Goal: Task Accomplishment & Management: Manage account settings

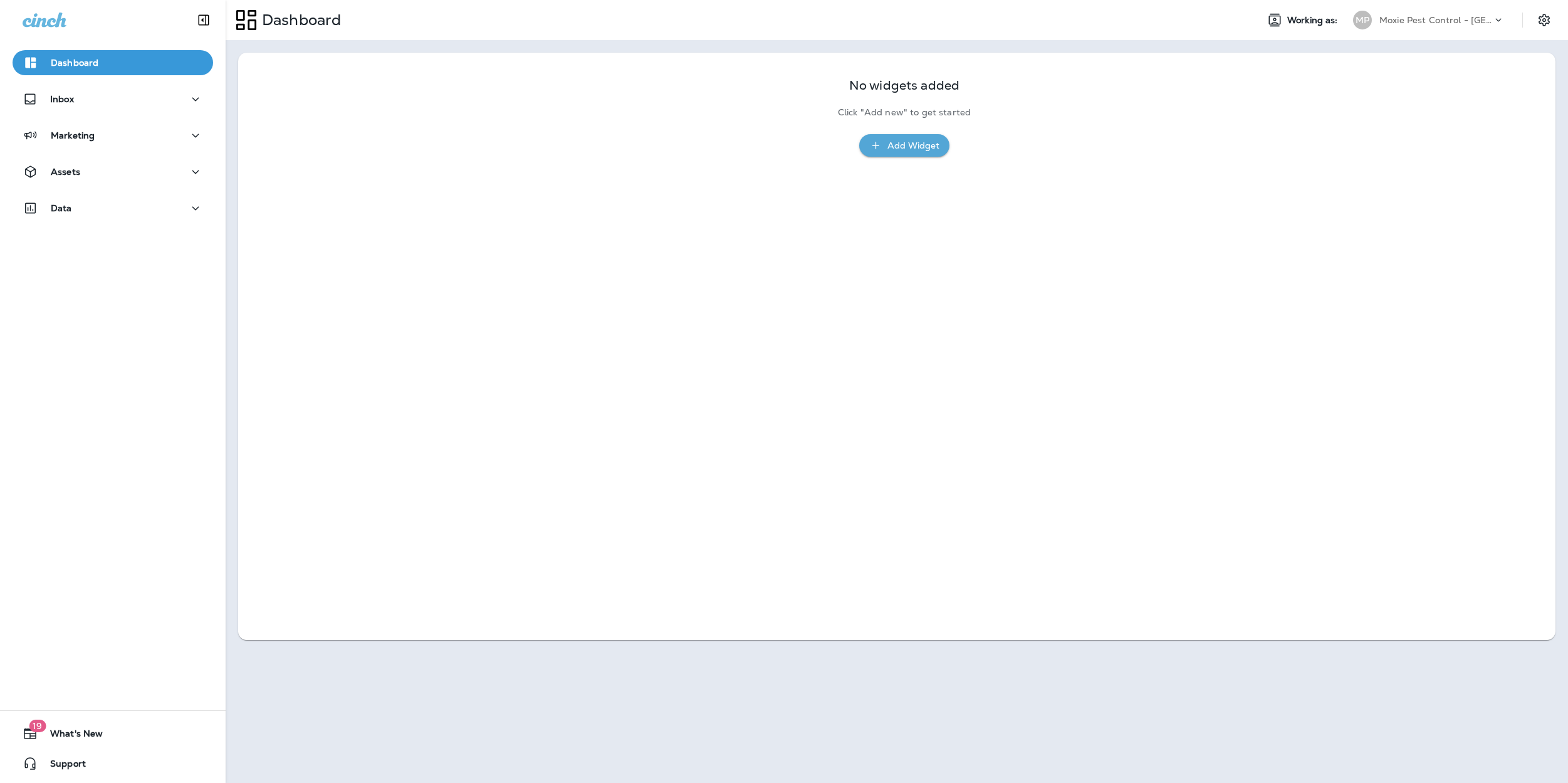
click at [1402, 12] on div "Moxie Pest Control - [GEOGRAPHIC_DATA]" at bounding box center [1436, 20] width 113 height 19
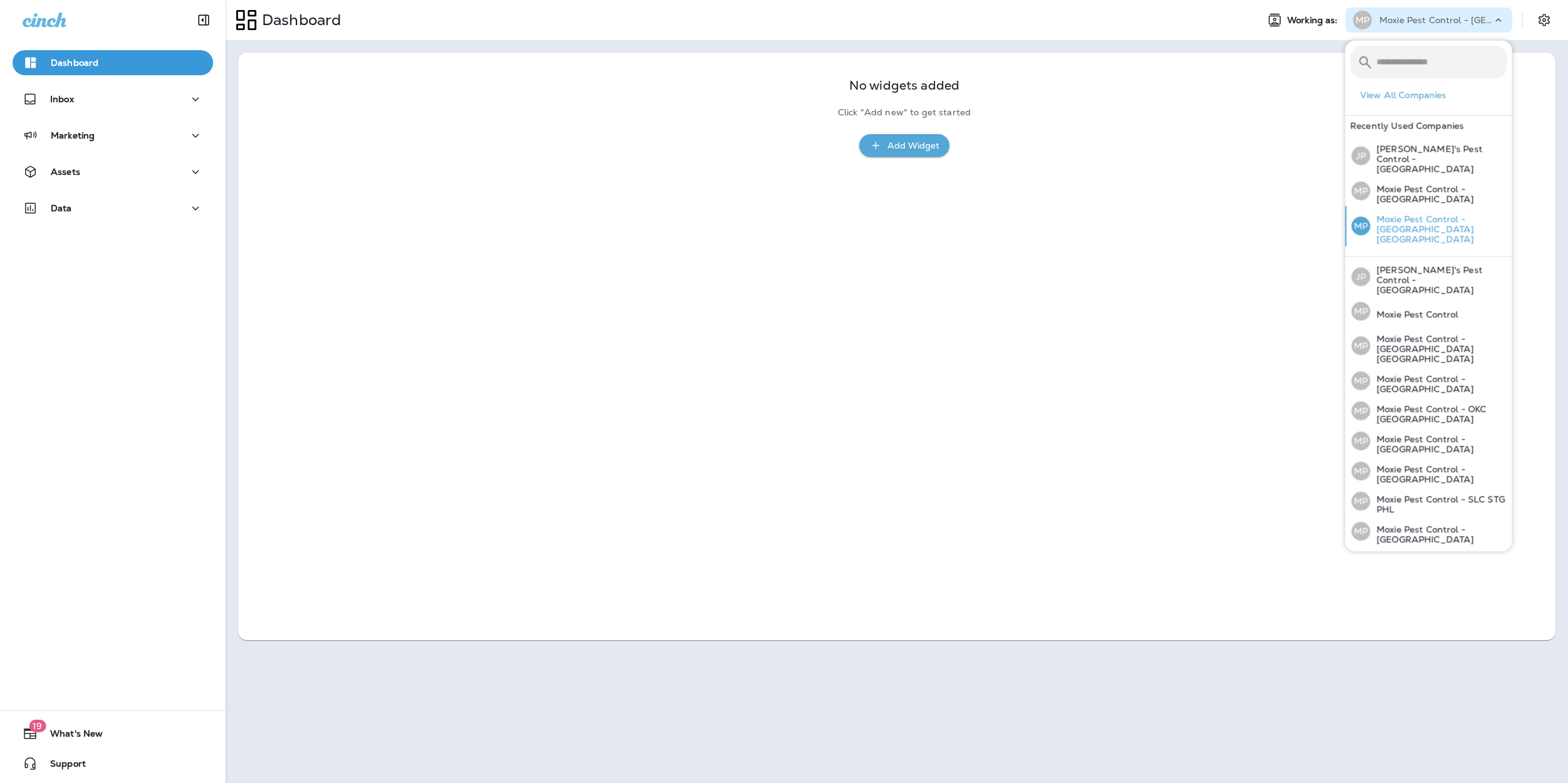
click at [1409, 215] on p "Moxie Pest Control - [GEOGRAPHIC_DATA] [GEOGRAPHIC_DATA]" at bounding box center [1438, 230] width 136 height 30
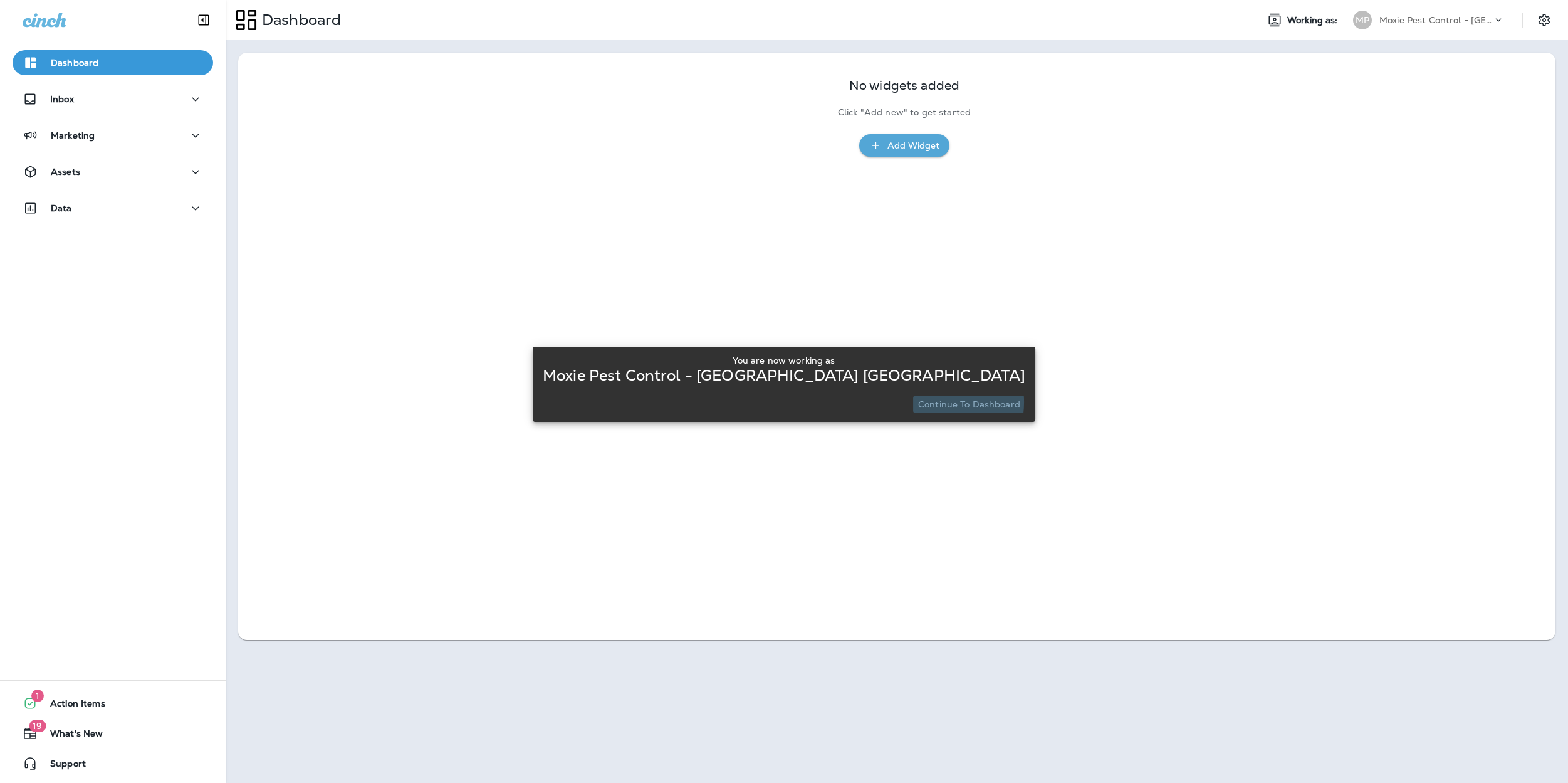
click at [918, 402] on p "Continue to Dashboard" at bounding box center [969, 405] width 102 height 10
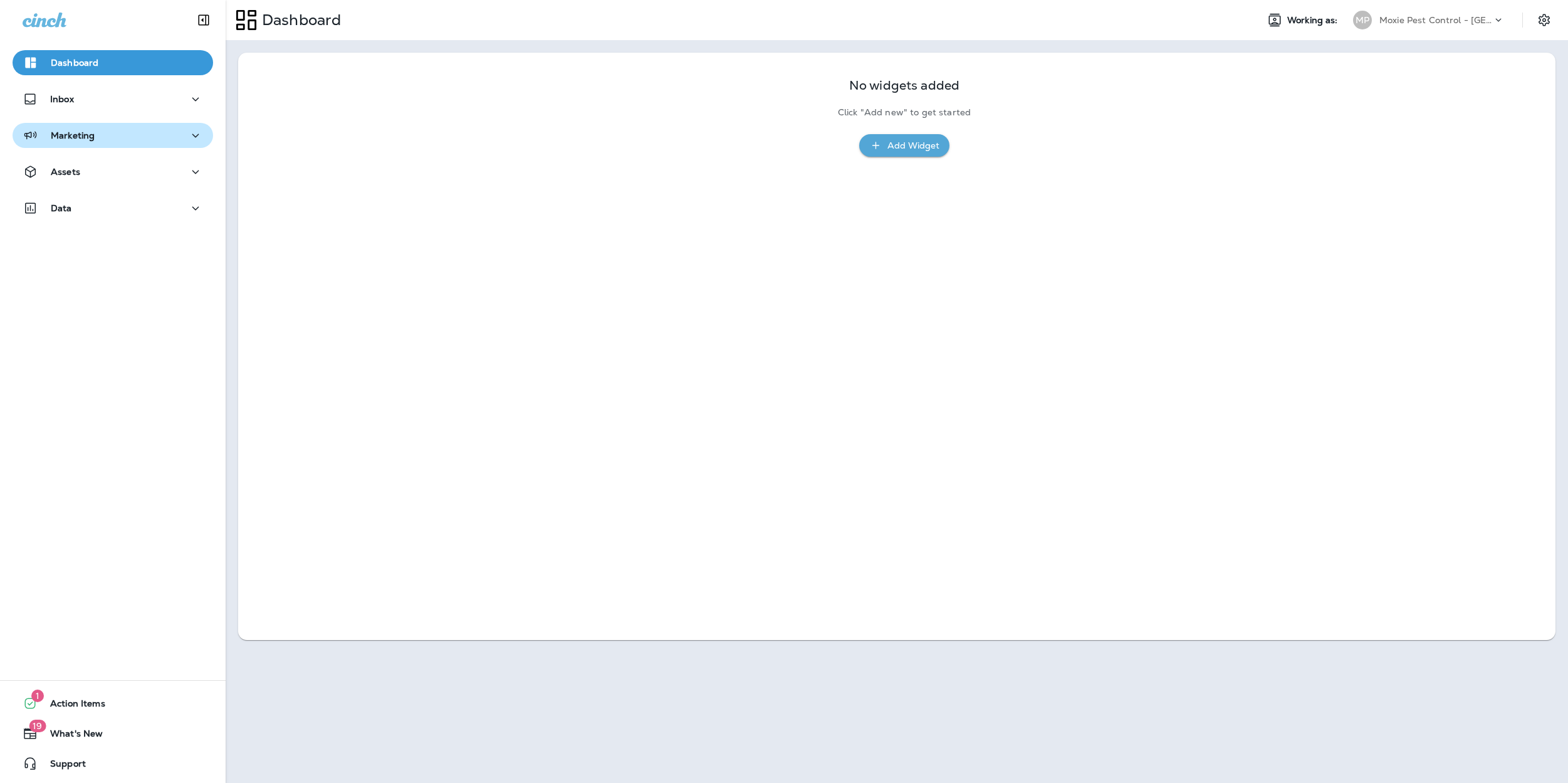
click at [78, 128] on div "Marketing" at bounding box center [58, 135] width 72 height 16
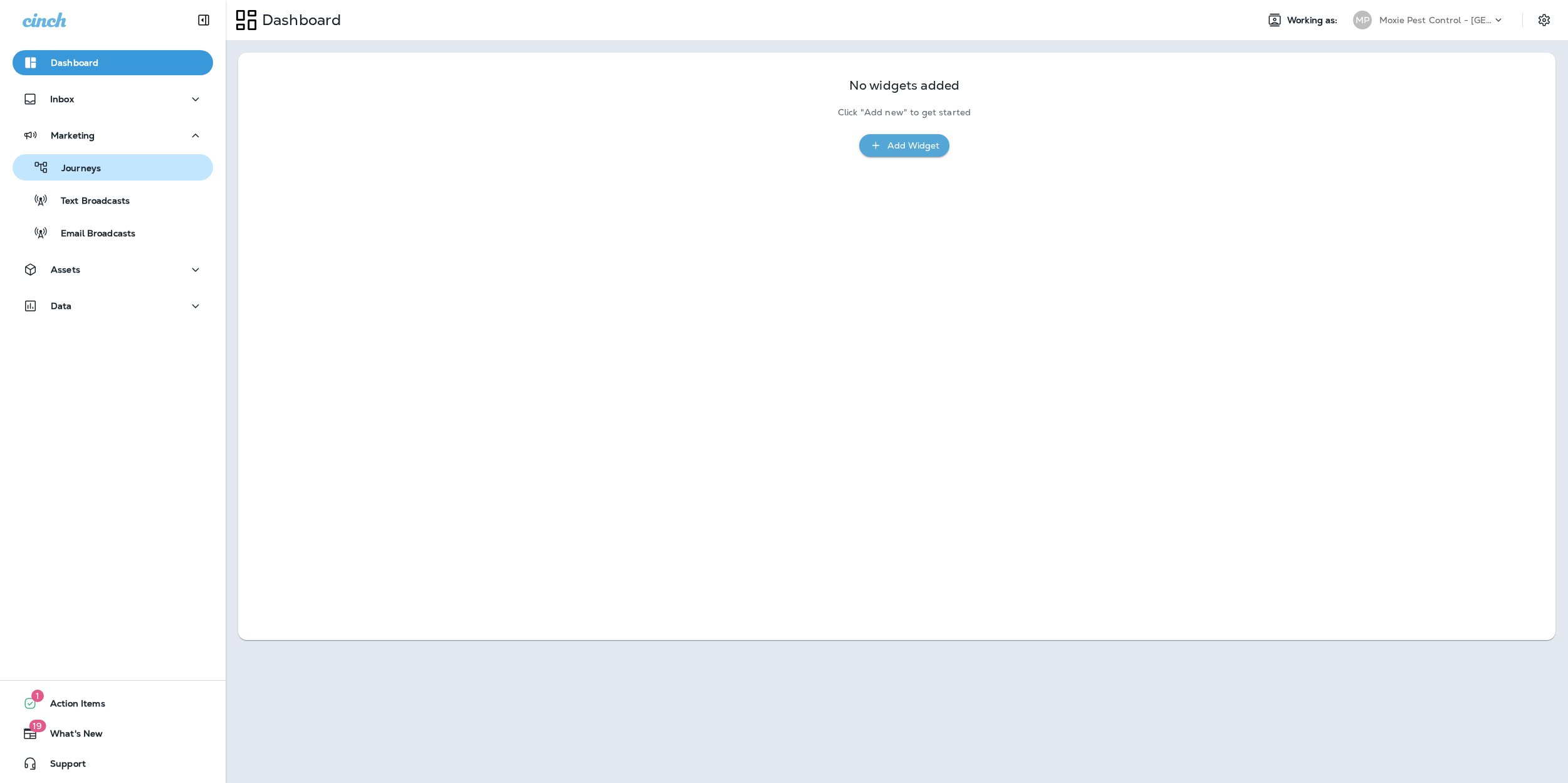
click at [82, 171] on p "Journeys" at bounding box center [74, 168] width 52 height 12
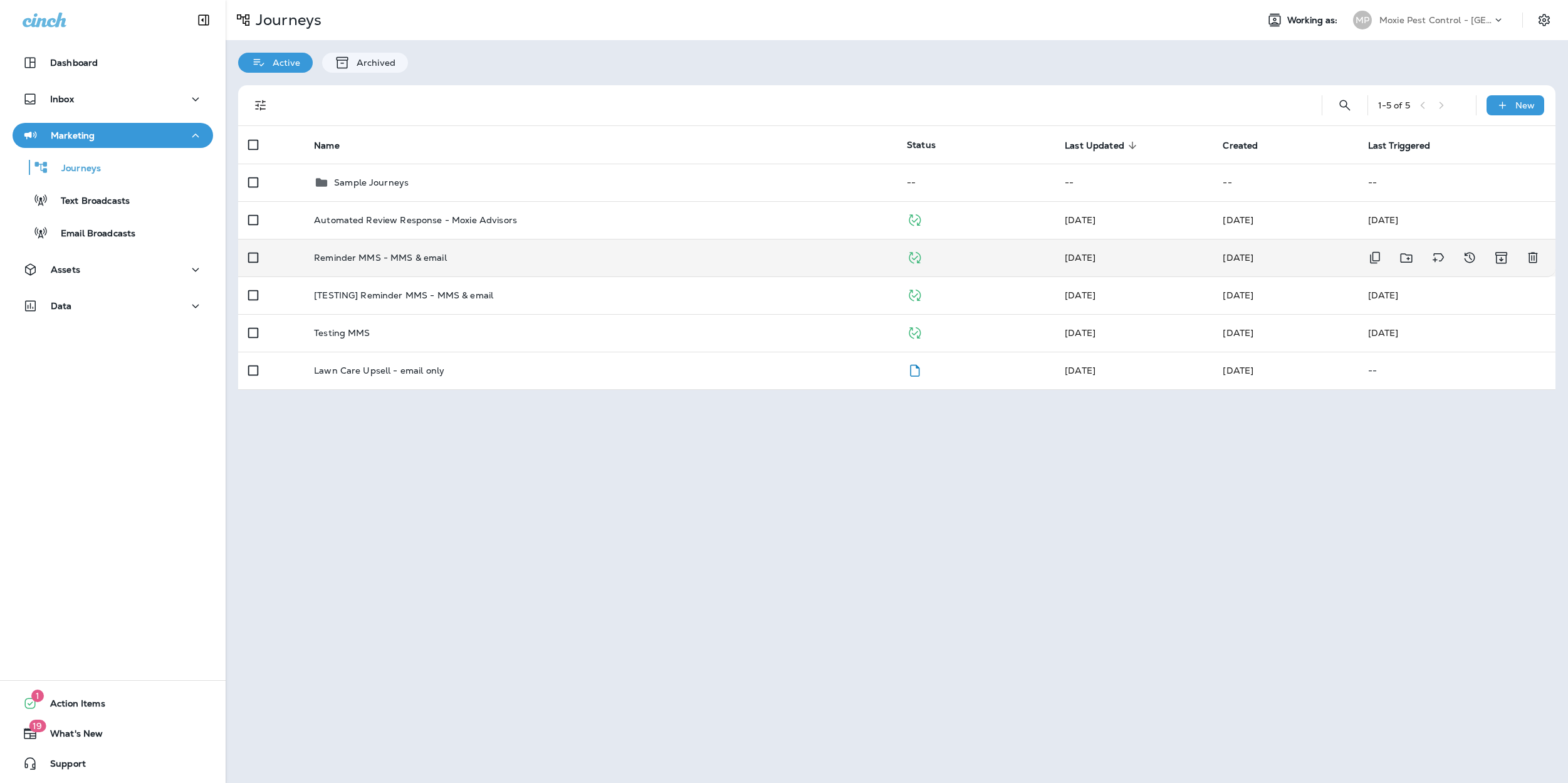
click at [339, 256] on p "Reminder MMS - MMS & email" at bounding box center [380, 258] width 133 height 10
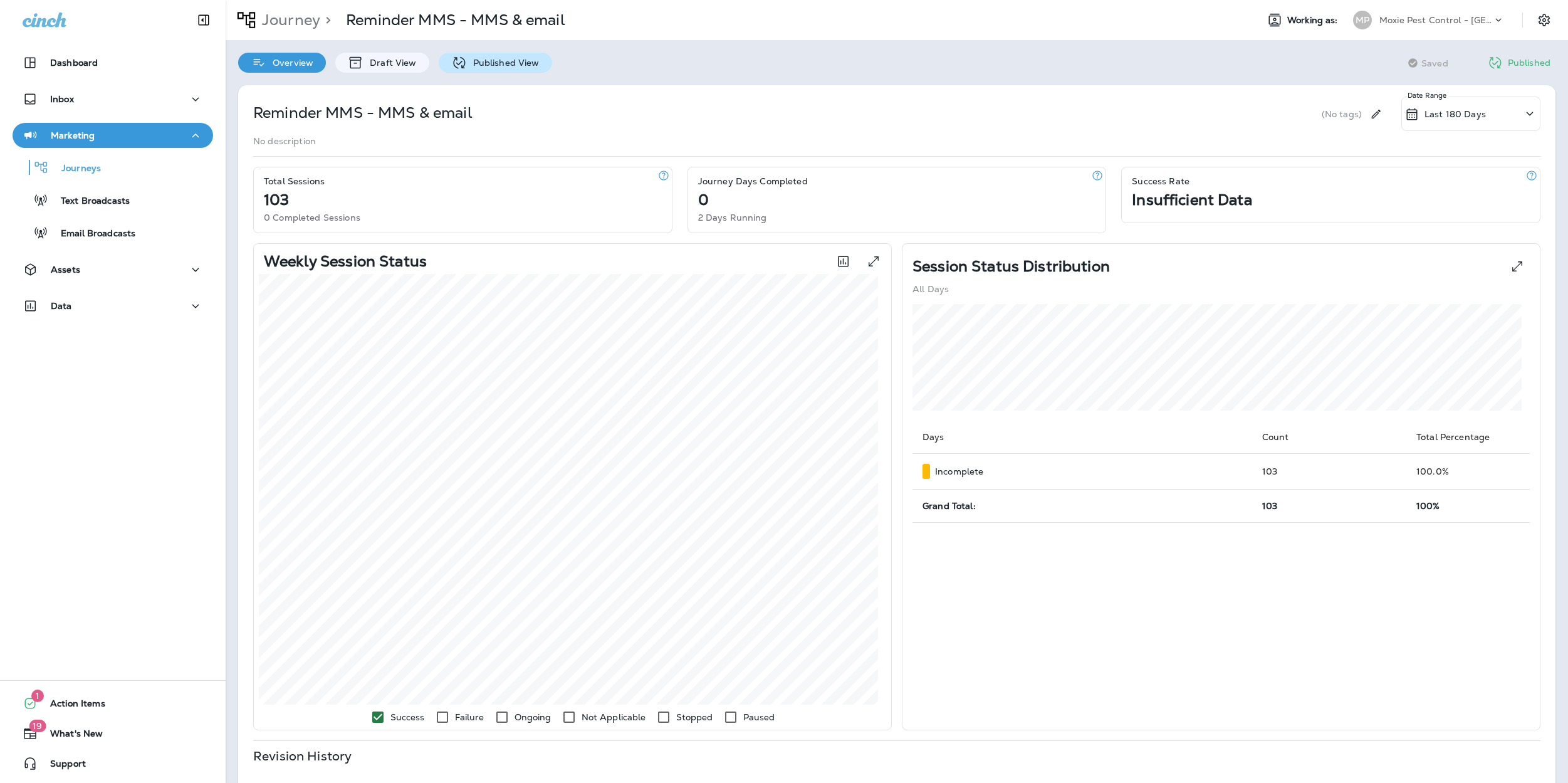
click at [484, 64] on p "Published View" at bounding box center [504, 63] width 73 height 10
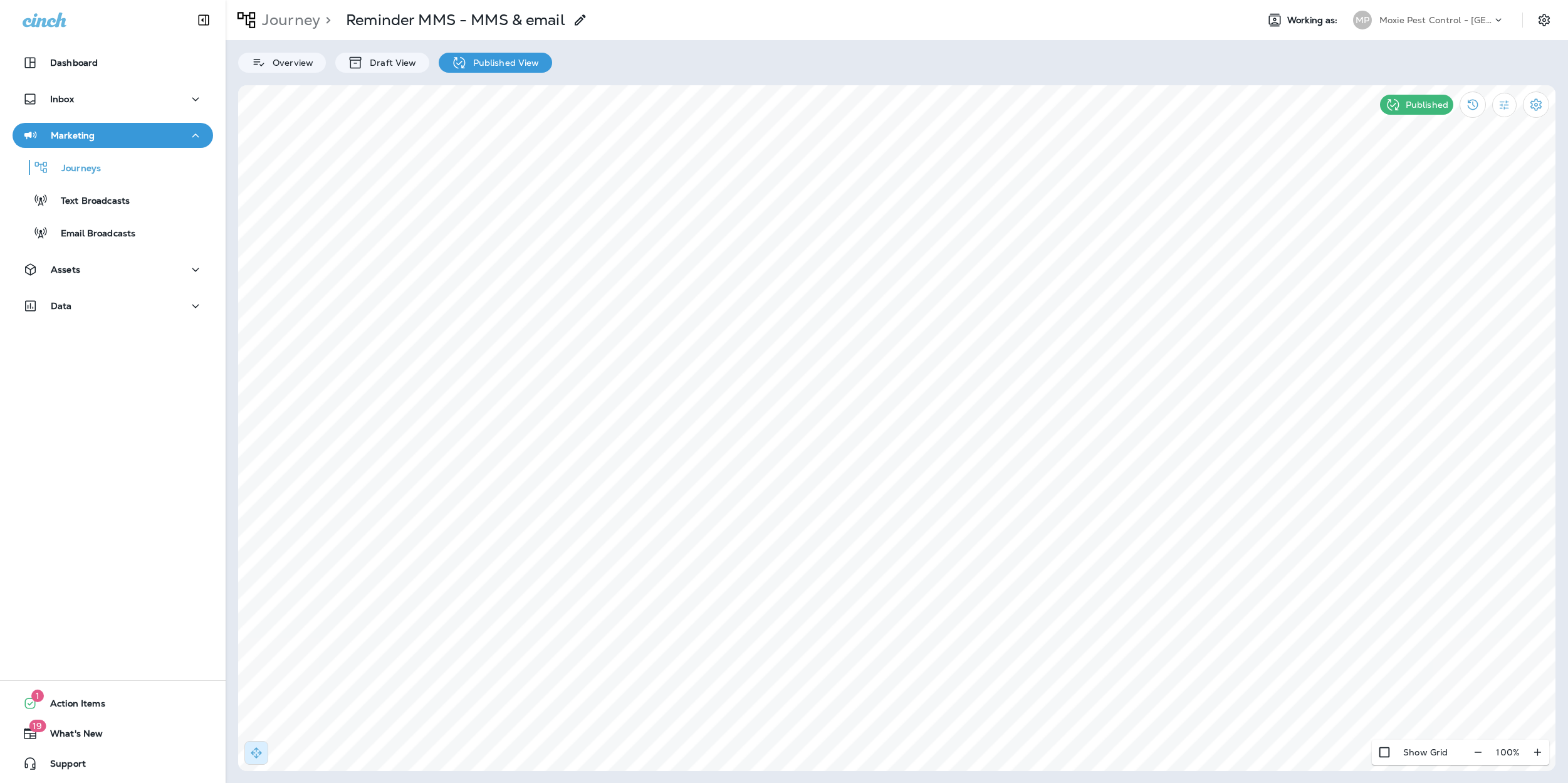
select select "*"
click at [1158, 332] on icon at bounding box center [1159, 335] width 7 height 7
click at [1153, 180] on button at bounding box center [1159, 180] width 14 height 14
select select "*"
click at [993, 289] on span "Settings" at bounding box center [1003, 290] width 33 height 9
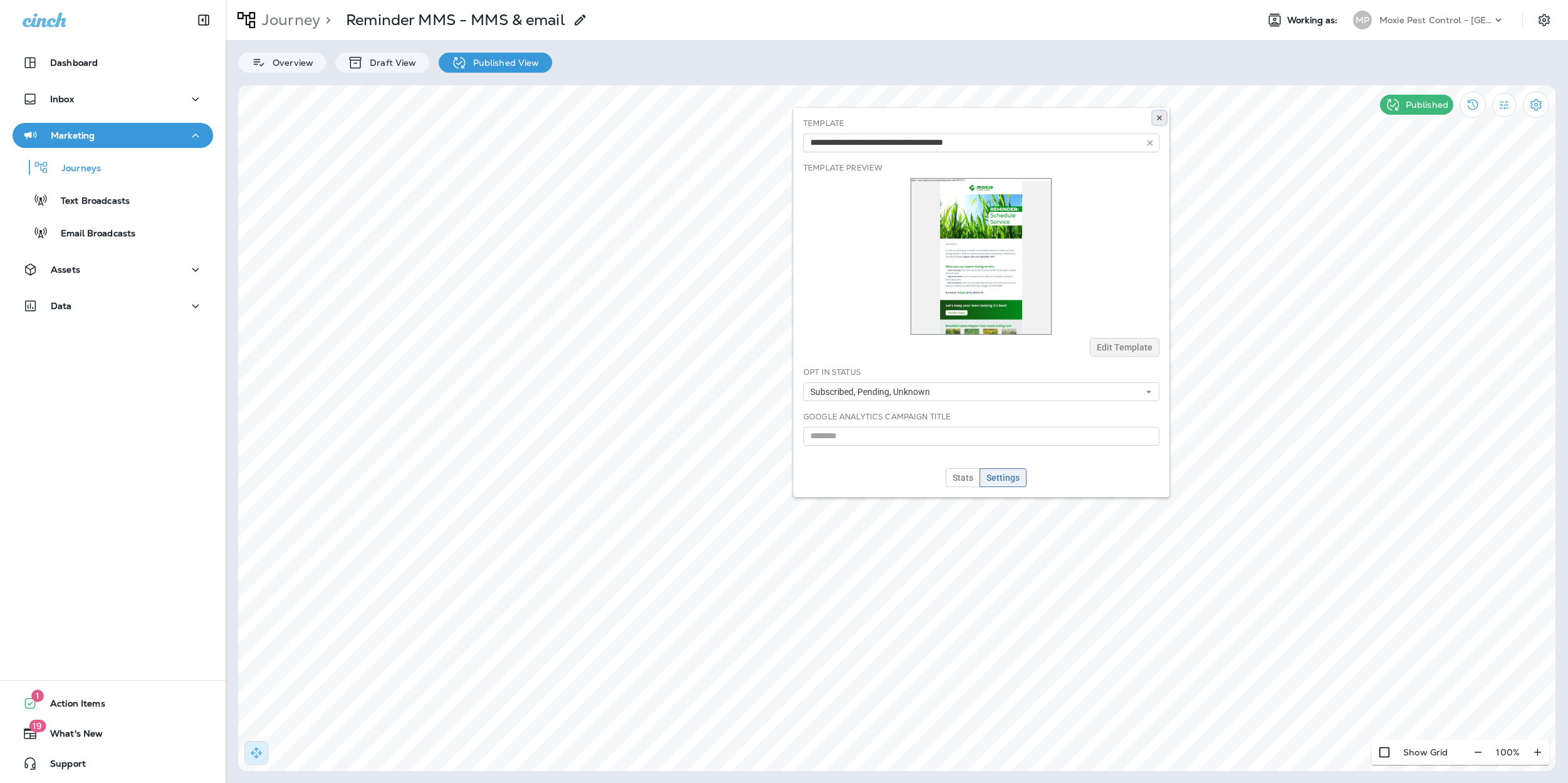
click at [1157, 119] on icon at bounding box center [1159, 117] width 7 height 7
